Goal: Task Accomplishment & Management: Use online tool/utility

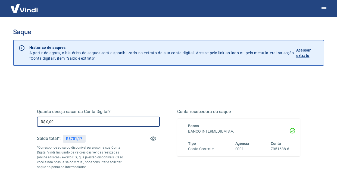
click at [63, 124] on input "R$ 0,00" at bounding box center [98, 122] width 123 height 10
type input "R$ 751,17"
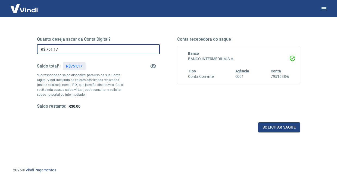
scroll to position [73, 0]
click at [258, 124] on button "Solicitar saque" at bounding box center [279, 127] width 42 height 10
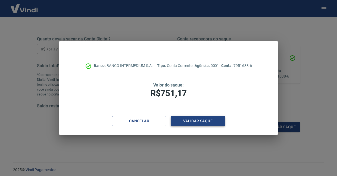
click at [197, 119] on button "Validar saque" at bounding box center [198, 121] width 54 height 10
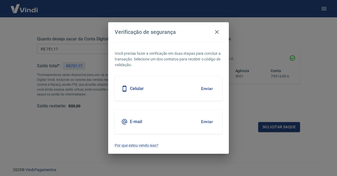
click at [156, 123] on div "E-mail Enviar" at bounding box center [169, 122] width 108 height 24
click at [205, 124] on button "Enviar" at bounding box center [207, 121] width 18 height 11
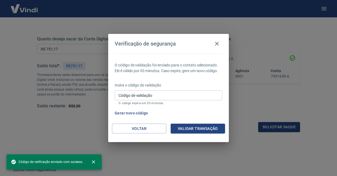
click at [164, 97] on input "Código de validação" at bounding box center [169, 96] width 108 height 10
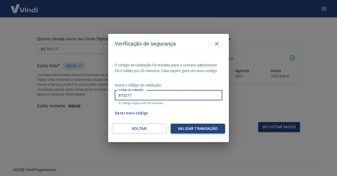
type input "873277"
click at [202, 129] on button "Validar transação" at bounding box center [198, 129] width 54 height 10
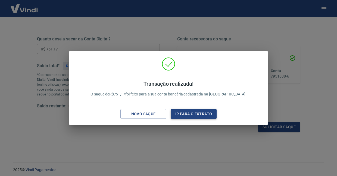
click at [197, 113] on button "Ir para o extrato" at bounding box center [194, 114] width 46 height 10
